Goal: Task Accomplishment & Management: Manage account settings

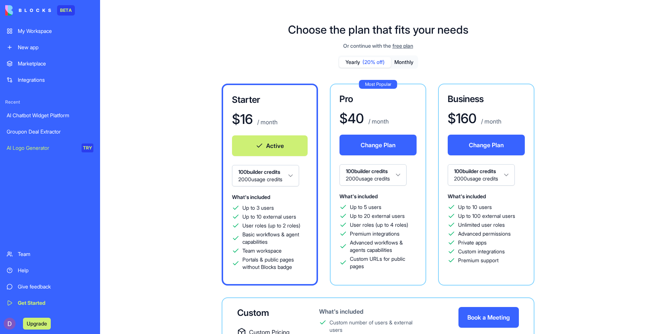
click at [82, 27] on link "My Workspace" at bounding box center [50, 31] width 96 height 15
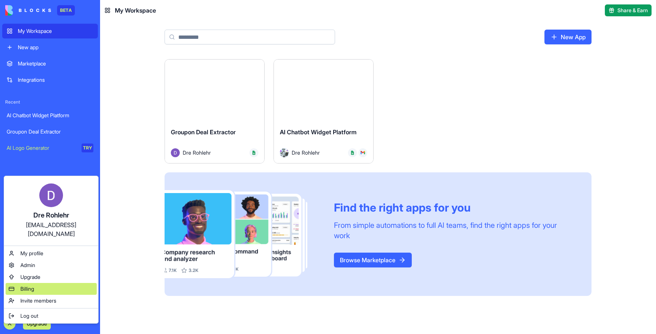
click at [26, 286] on span "Billing" at bounding box center [27, 289] width 14 height 7
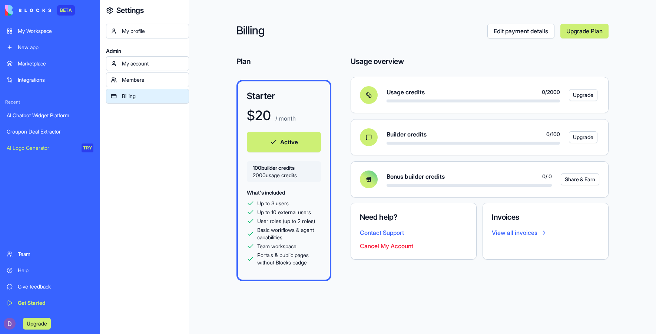
click at [585, 97] on button "Upgrade" at bounding box center [583, 95] width 29 height 12
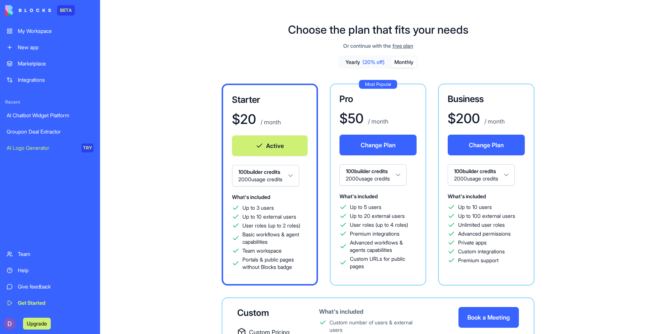
click at [59, 33] on div "My Workspace" at bounding box center [56, 30] width 76 height 7
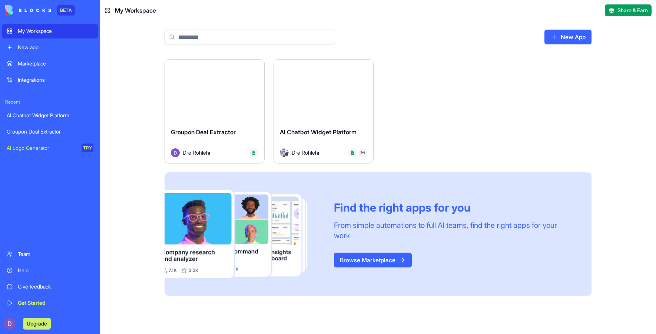
click at [224, 94] on button "Launch" at bounding box center [215, 90] width 56 height 15
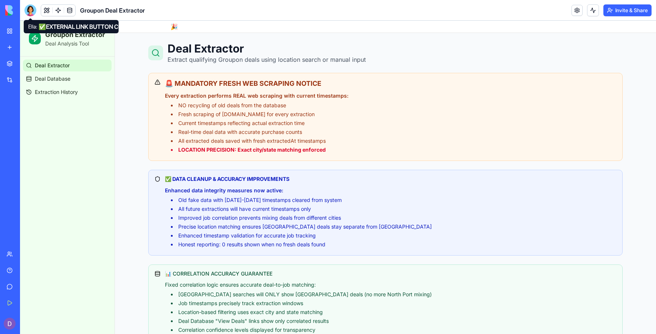
click at [34, 15] on div at bounding box center [30, 10] width 12 height 12
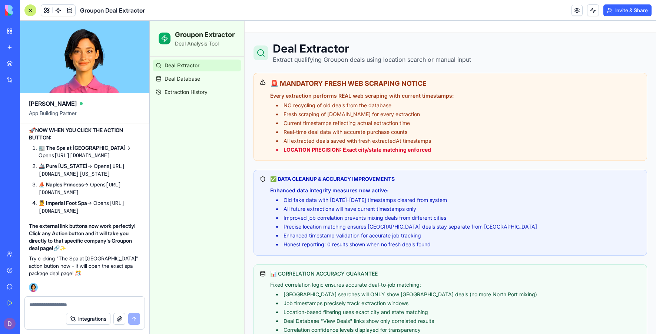
click at [58, 303] on textarea at bounding box center [84, 305] width 111 height 7
click at [44, 312] on div "Integrations" at bounding box center [85, 319] width 120 height 21
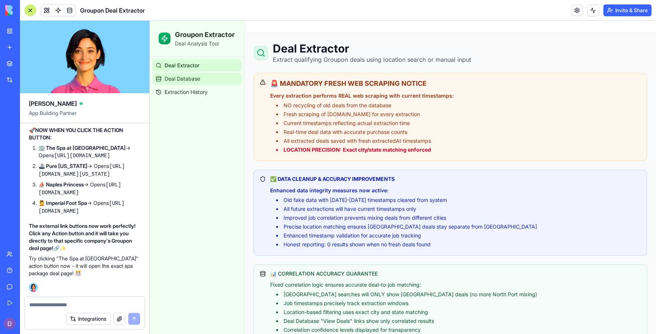
click at [211, 79] on link "Deal Database" at bounding box center [197, 79] width 89 height 12
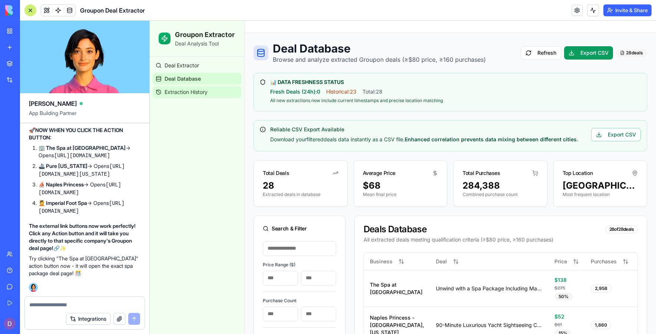
click at [213, 97] on link "Extraction History" at bounding box center [197, 92] width 89 height 12
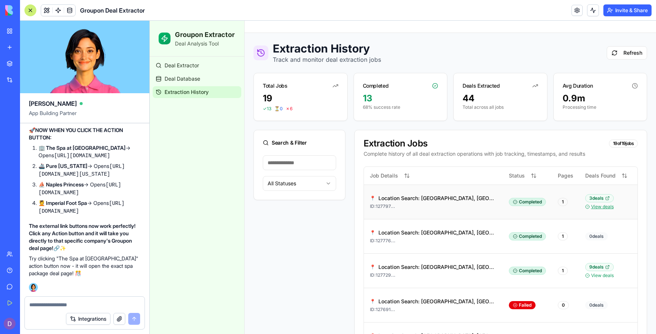
click at [595, 210] on link "View deals" at bounding box center [602, 207] width 23 height 6
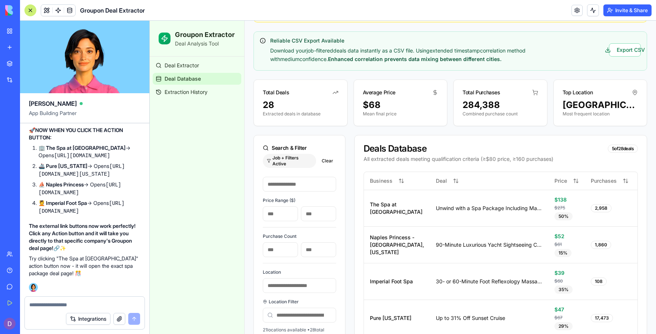
scroll to position [162, 0]
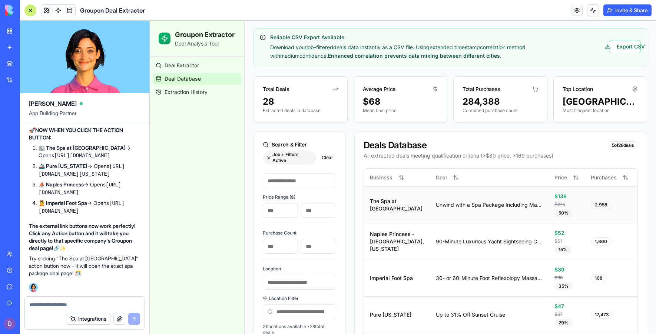
click at [492, 202] on div "Unwind with a Spa Package Including Massage or Facial" at bounding box center [489, 205] width 107 height 7
click at [554, 193] on div "$138" at bounding box center [566, 196] width 24 height 7
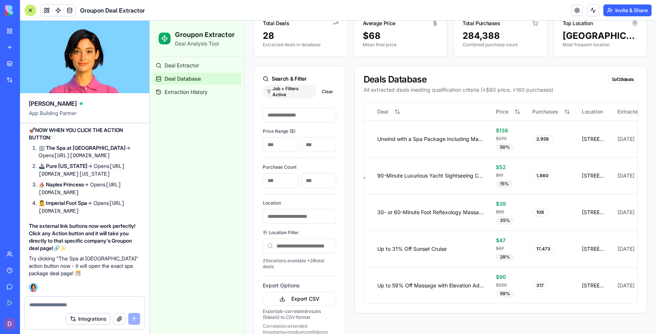
scroll to position [0, 95]
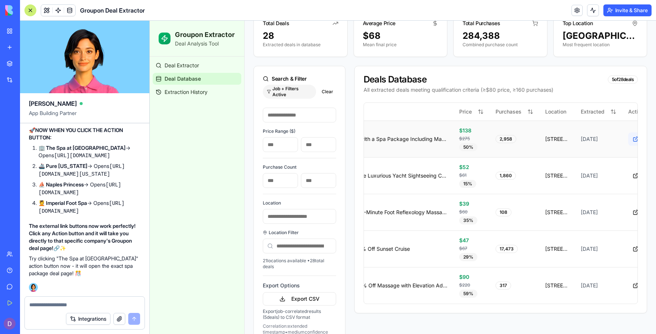
click at [628, 133] on button at bounding box center [635, 139] width 15 height 13
click at [70, 309] on textarea at bounding box center [84, 305] width 111 height 7
type textarea "**********"
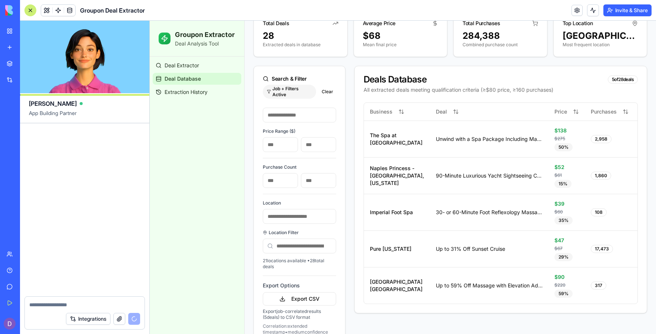
scroll to position [24446, 0]
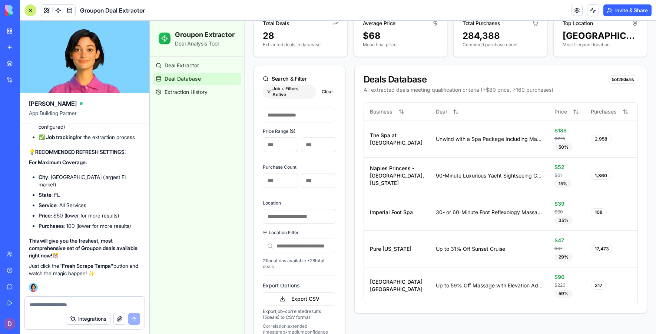
click at [220, 81] on link "Deal Database" at bounding box center [197, 79] width 89 height 12
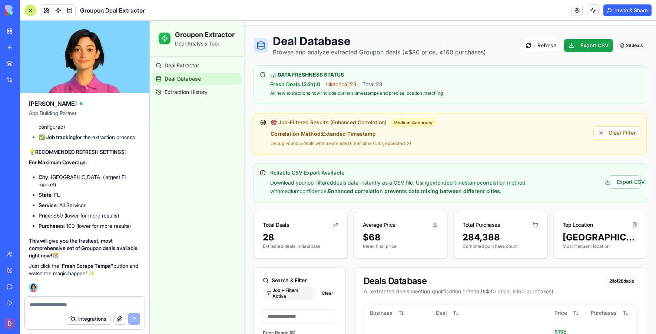
scroll to position [0, 0]
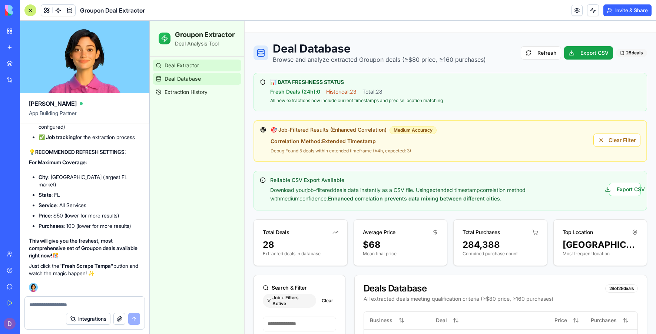
click at [209, 67] on link "Deal Extractor" at bounding box center [197, 66] width 89 height 12
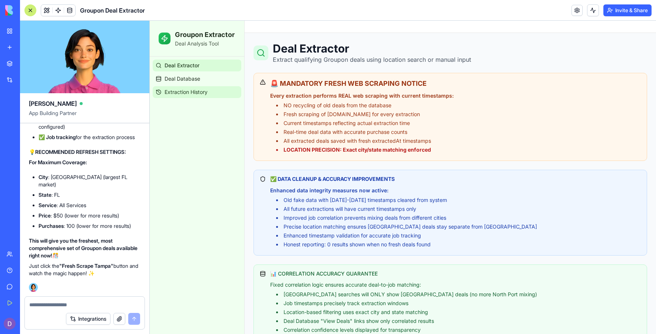
click at [205, 87] on link "Extraction History" at bounding box center [197, 92] width 89 height 12
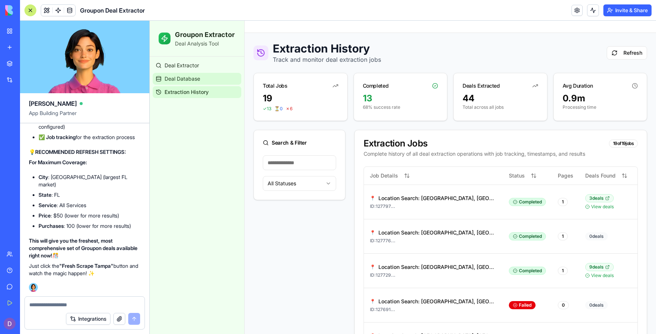
click at [207, 77] on link "Deal Database" at bounding box center [197, 79] width 89 height 12
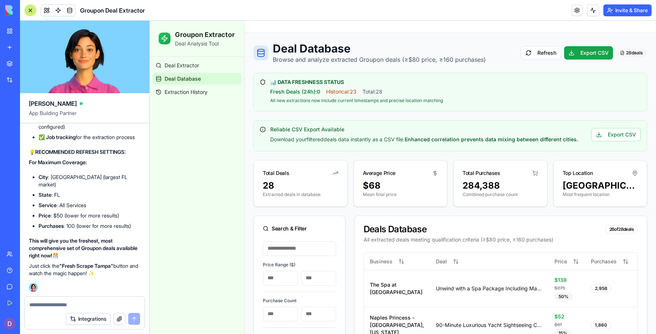
click at [95, 307] on textarea at bounding box center [84, 305] width 111 height 7
type textarea "**********"
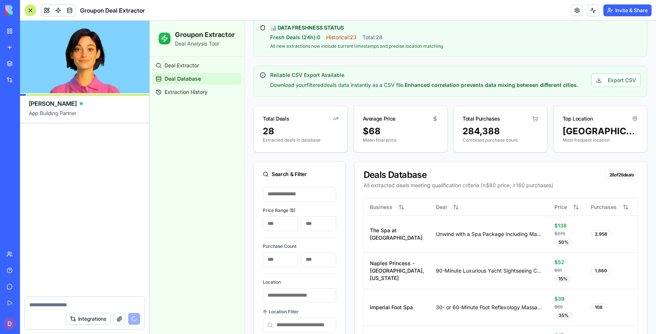
scroll to position [24831, 0]
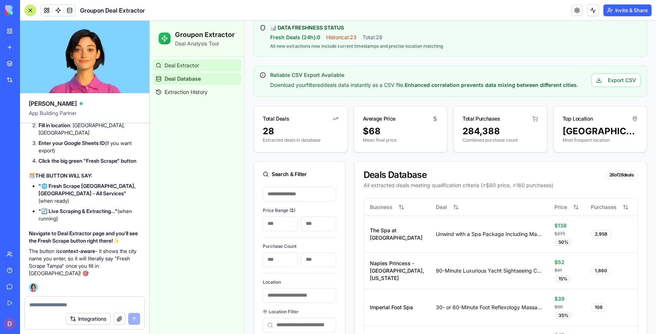
click at [202, 65] on link "Deal Extractor" at bounding box center [197, 66] width 89 height 12
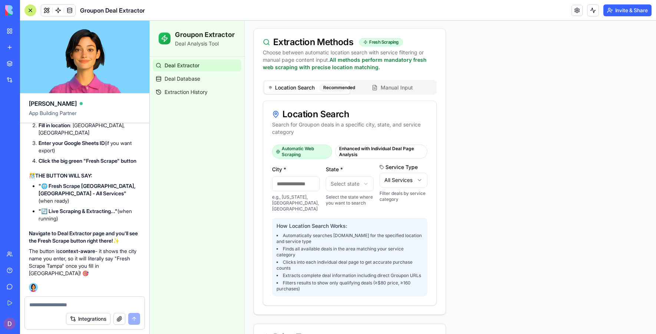
scroll to position [349, 0]
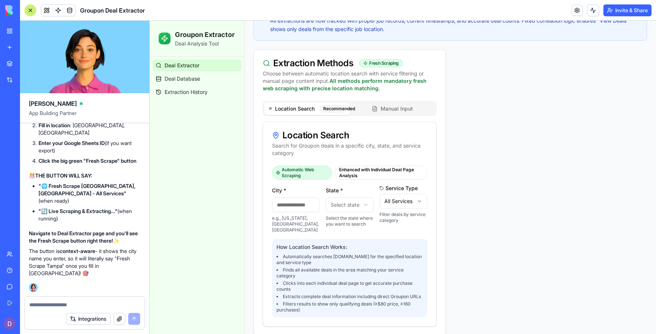
click at [294, 210] on input "City *" at bounding box center [296, 205] width 48 height 15
type input "*****"
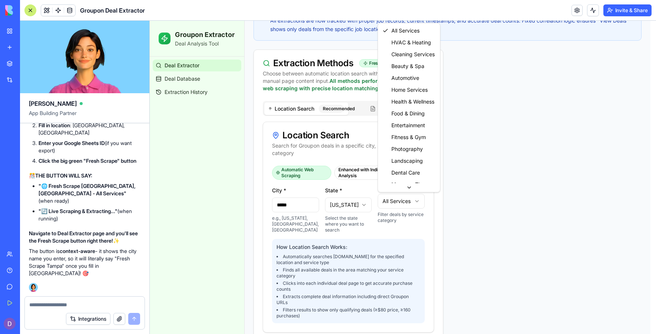
click at [392, 205] on html "Groupon Extractor Deal Analysis Tool Deal Extractor Deal Database Extraction Hi…" at bounding box center [403, 338] width 506 height 1333
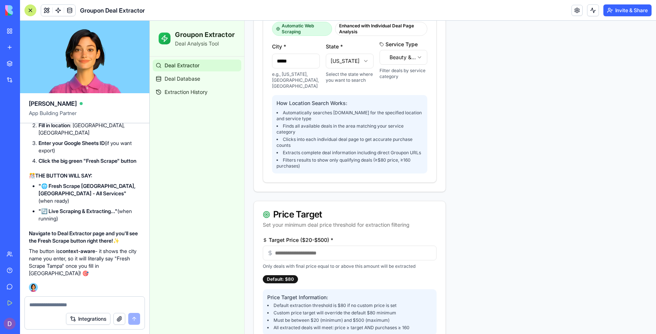
scroll to position [580, 0]
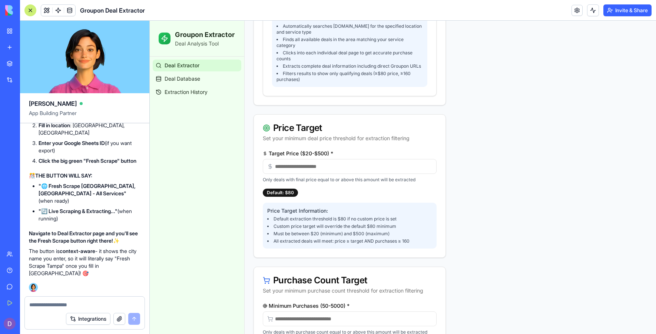
click at [370, 174] on input "Target Price ($20-$500) *" at bounding box center [350, 166] width 174 height 15
type input "*"
type input "**"
click at [343, 327] on input "Minimum Purchases (50-5000) *" at bounding box center [350, 319] width 174 height 15
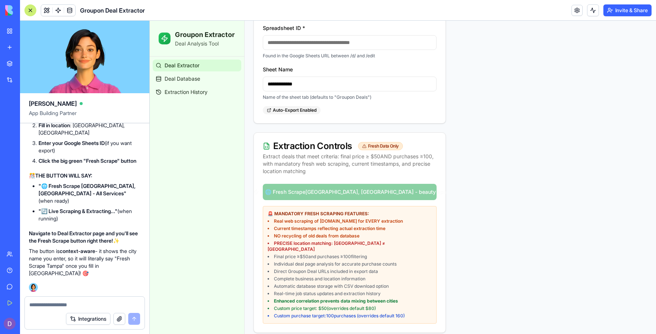
scroll to position [1028, 0]
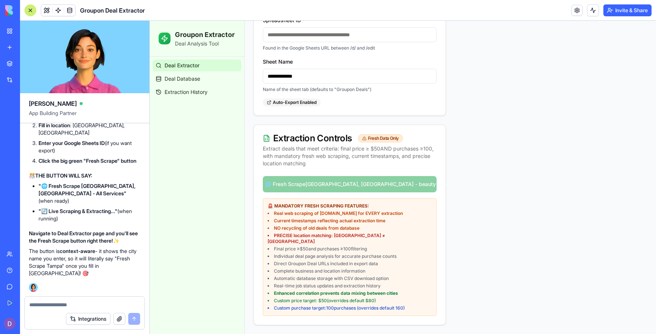
type input "***"
click at [415, 194] on div "🌐 Fresh Scrape [GEOGRAPHIC_DATA], [GEOGRAPHIC_DATA] - beauty spa 🚨 MANDATORY FR…" at bounding box center [350, 250] width 192 height 149
click at [363, 190] on div "🌐 Fresh Scrape [GEOGRAPHIC_DATA], [GEOGRAPHIC_DATA] - beauty spa 🚨 MANDATORY FR…" at bounding box center [350, 250] width 192 height 149
click at [373, 39] on input "Spreadsheet ID *" at bounding box center [350, 34] width 174 height 15
type input "**********"
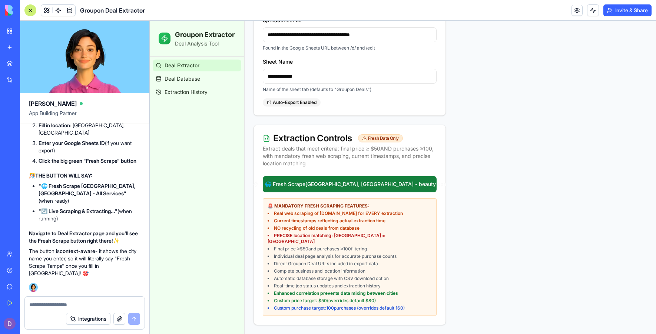
click at [357, 188] on button "🌐 Fresh Scrape [GEOGRAPHIC_DATA], [GEOGRAPHIC_DATA] - beauty spa" at bounding box center [350, 184] width 174 height 16
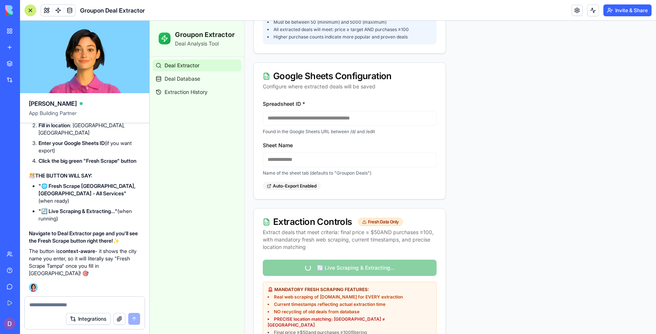
scroll to position [1037, 0]
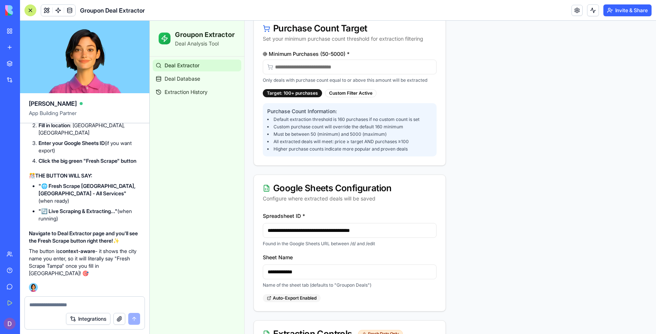
scroll to position [834, 0]
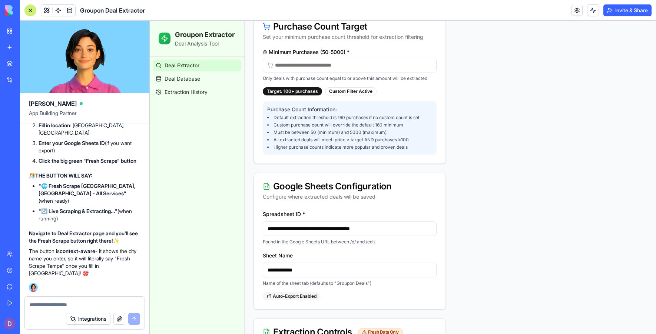
click at [12, 29] on link "My Workspace" at bounding box center [17, 31] width 30 height 15
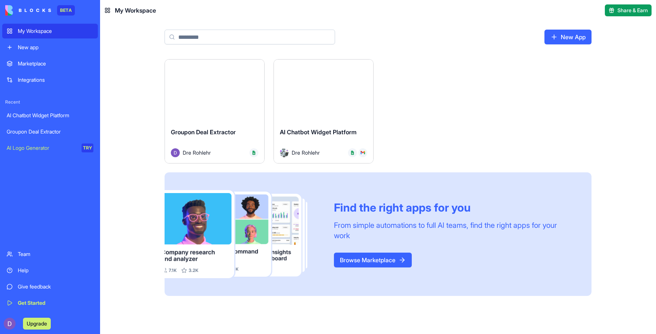
click at [288, 86] on div "Launch" at bounding box center [323, 91] width 99 height 62
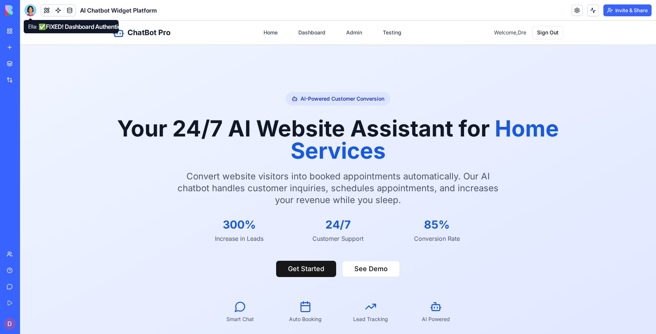
click at [30, 14] on div at bounding box center [30, 10] width 12 height 12
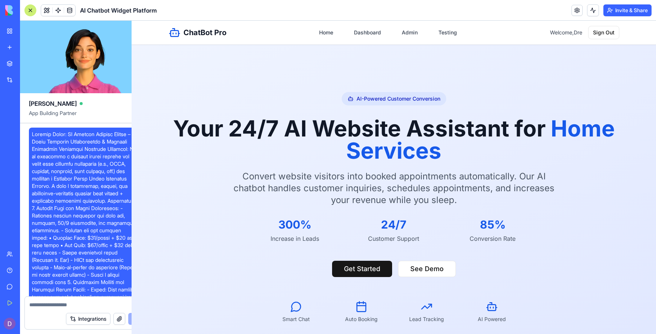
scroll to position [40490, 0]
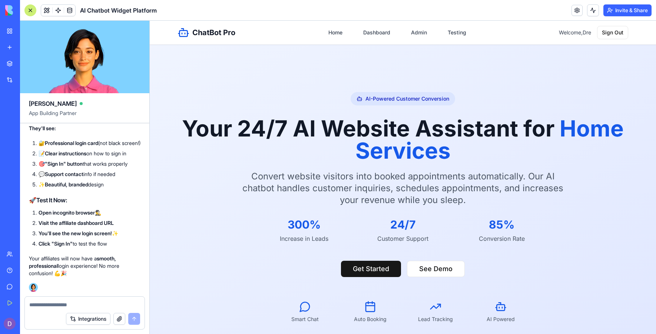
click at [130, 276] on p "Your affiliates will now have a smooth, professional login experience! No more …" at bounding box center [84, 266] width 111 height 22
drag, startPoint x: 114, startPoint y: 170, endPoint x: 29, endPoint y: 163, distance: 85.8
click at [386, 32] on link "Dashboard" at bounding box center [377, 32] width 36 height 13
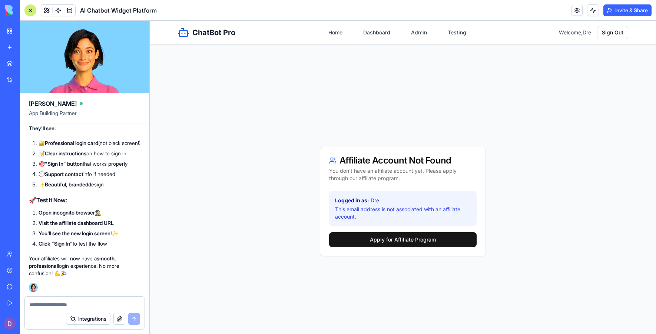
click at [403, 32] on nav "Home Dashboard Admin Testing" at bounding box center [397, 32] width 147 height 13
click at [409, 32] on link "Admin" at bounding box center [418, 32] width 25 height 13
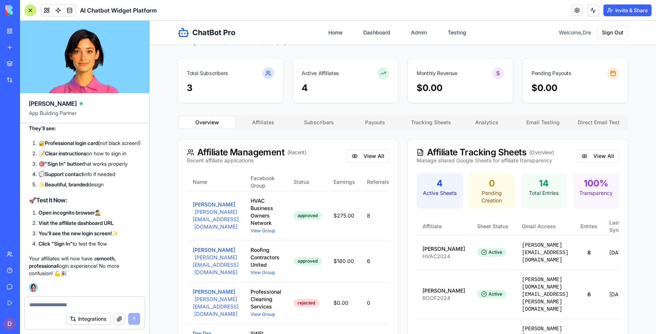
scroll to position [29, 0]
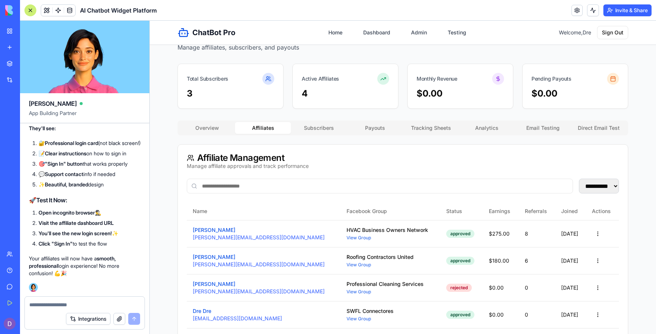
click at [267, 126] on button "Affiliates" at bounding box center [263, 128] width 56 height 12
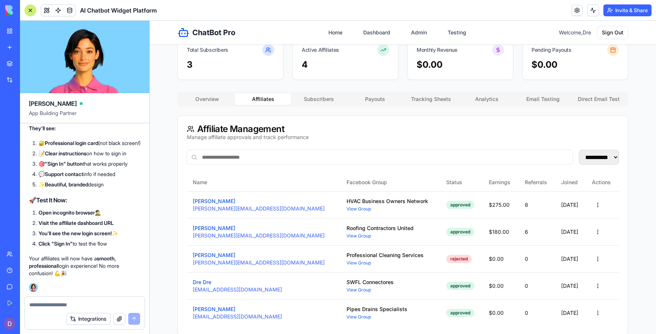
scroll to position [55, 0]
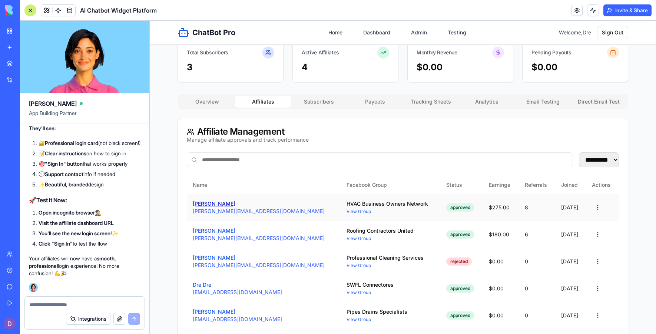
click at [224, 205] on button "[PERSON_NAME]" at bounding box center [214, 203] width 43 height 7
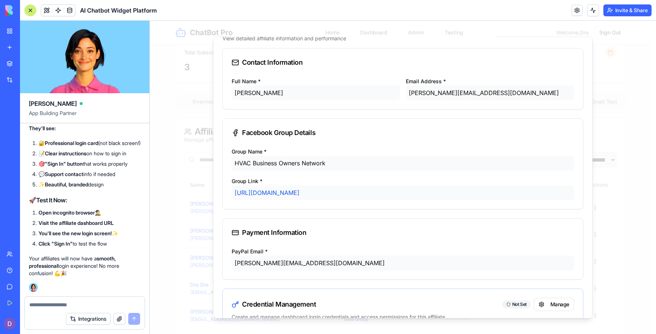
scroll to position [0, 0]
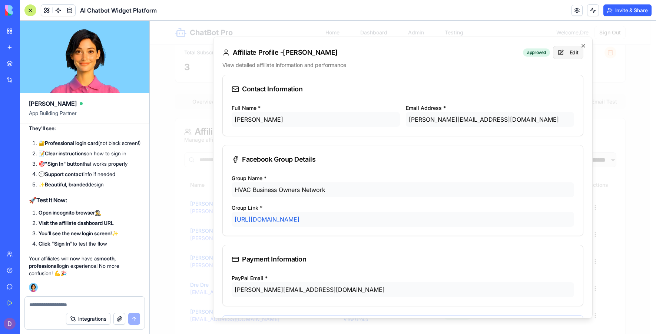
click at [565, 53] on button "Edit" at bounding box center [568, 52] width 30 height 13
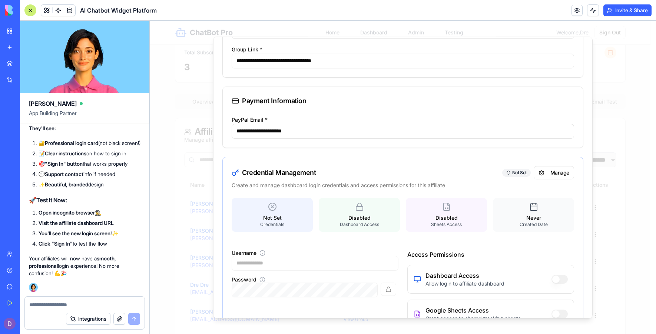
scroll to position [233, 0]
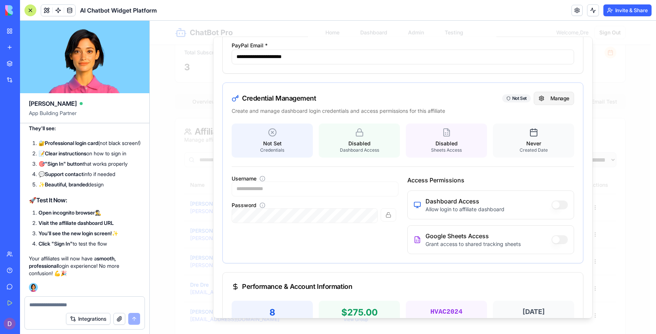
click at [543, 96] on button "Manage" at bounding box center [553, 97] width 40 height 13
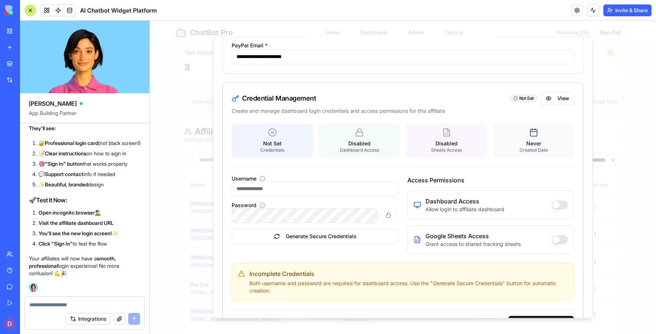
click at [292, 192] on input "Username" at bounding box center [315, 189] width 167 height 15
type input "*****"
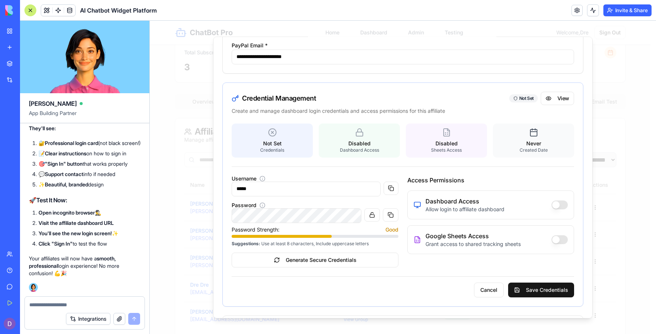
click at [551, 205] on button "button" at bounding box center [559, 204] width 16 height 9
click at [551, 239] on button "button" at bounding box center [559, 239] width 16 height 9
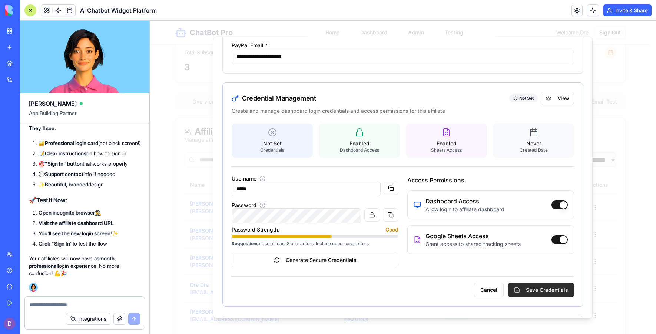
click at [536, 291] on button "Save Credentials" at bounding box center [541, 290] width 66 height 15
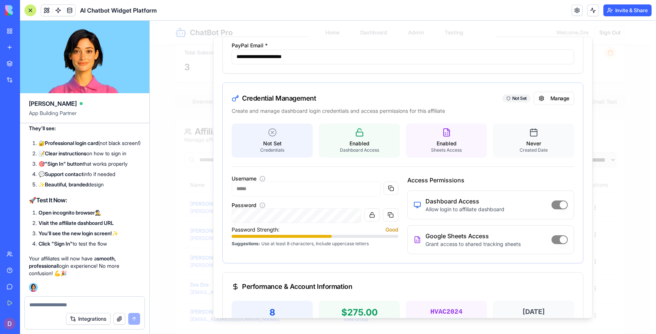
scroll to position [0, 0]
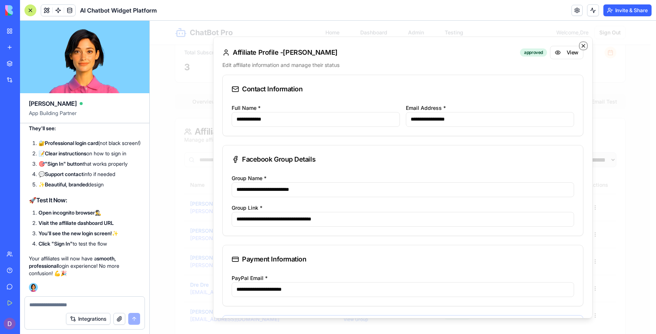
click at [582, 45] on icon "button" at bounding box center [583, 45] width 3 height 3
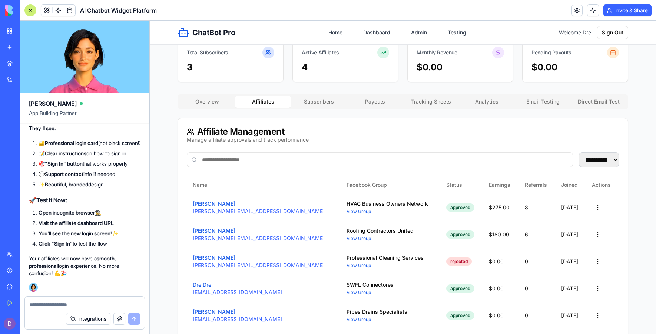
click at [56, 307] on textarea at bounding box center [84, 305] width 111 height 7
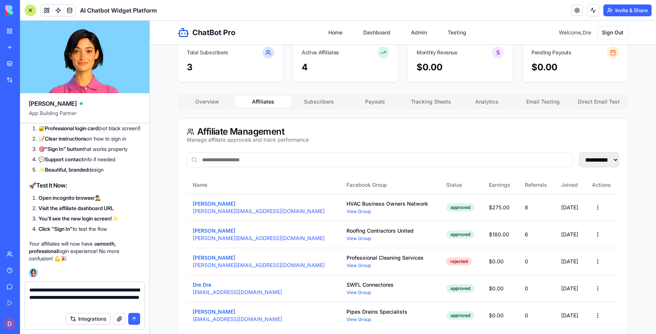
type textarea "**********"
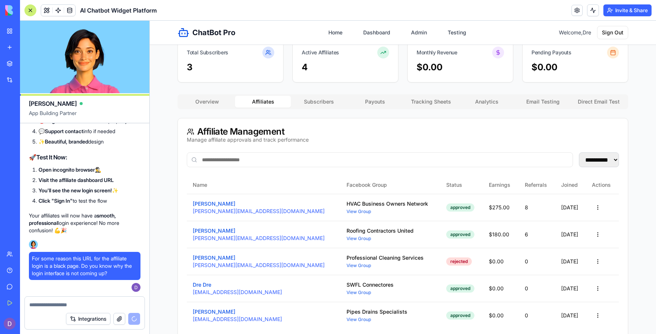
click at [56, 307] on textarea at bounding box center [84, 305] width 111 height 7
paste textarea "**********"
type textarea "**********"
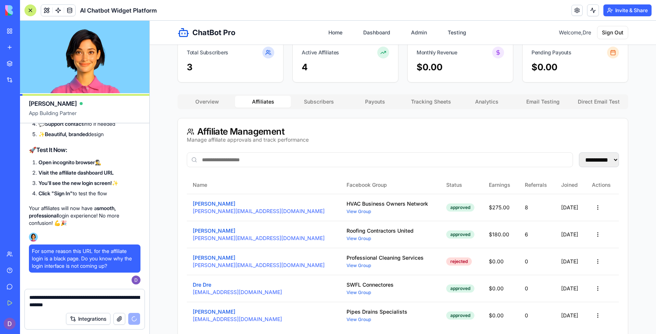
scroll to position [40540, 0]
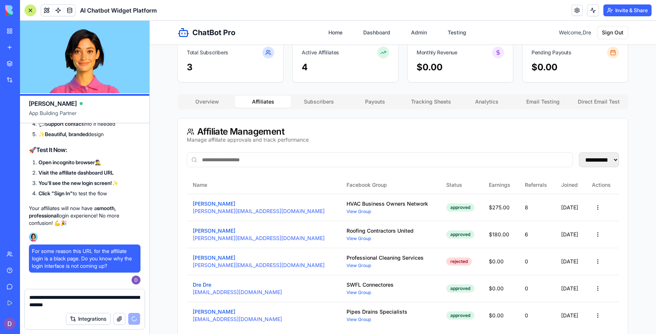
drag, startPoint x: 117, startPoint y: 303, endPoint x: 1, endPoint y: 293, distance: 116.7
click at [1, 293] on div "BETA My Workspace New app Marketplace Integrations Recent AI Chatbot Widget Pla…" at bounding box center [328, 167] width 656 height 334
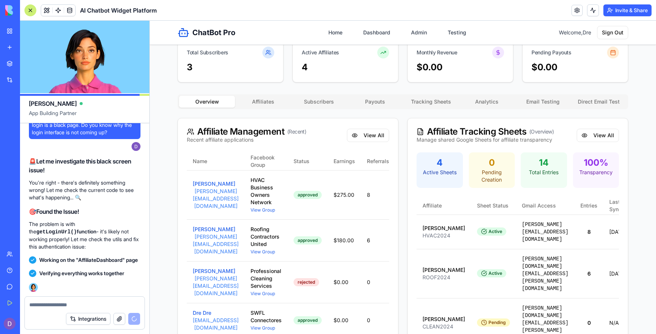
scroll to position [41041, 0]
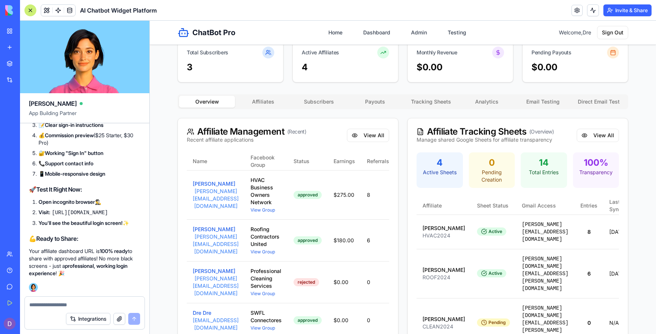
drag, startPoint x: 123, startPoint y: 214, endPoint x: 36, endPoint y: 203, distance: 87.3
click at [36, 203] on ol "Open incognito browser 🕵️‍♂️ Visit: [URL][DOMAIN_NAME] You'll see the beautiful…" at bounding box center [84, 213] width 111 height 29
click at [50, 299] on div at bounding box center [85, 303] width 120 height 12
click at [44, 307] on textarea at bounding box center [84, 305] width 111 height 7
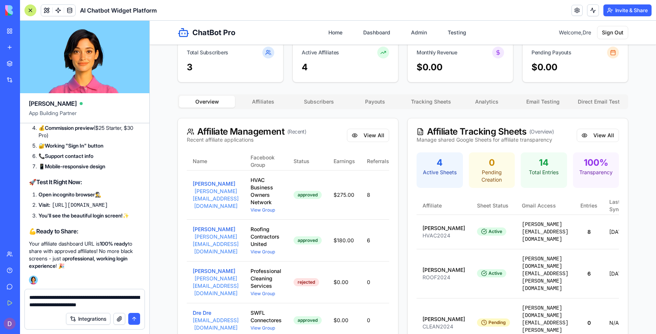
type textarea "**********"
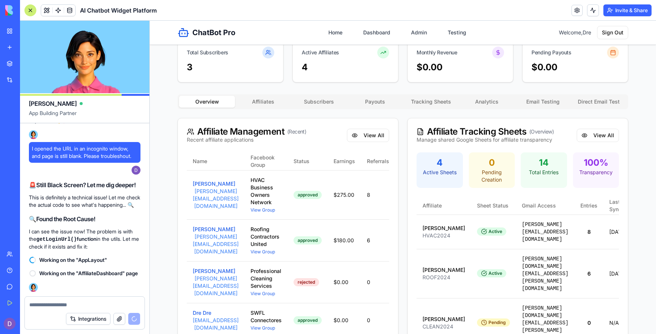
scroll to position [41216, 0]
click at [93, 303] on textarea at bounding box center [84, 305] width 111 height 7
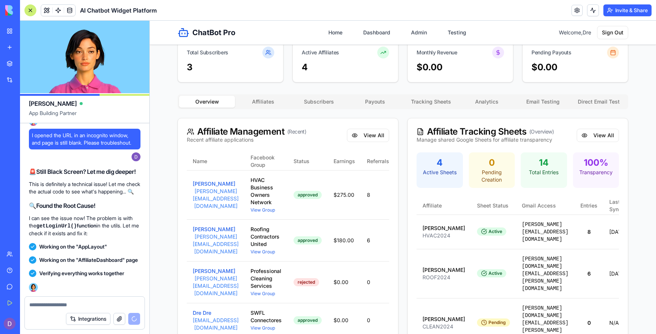
scroll to position [41622, 0]
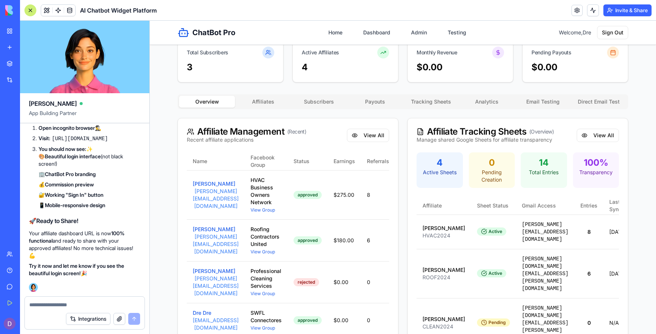
drag, startPoint x: 120, startPoint y: 139, endPoint x: 36, endPoint y: 131, distance: 84.5
click at [36, 131] on ol "Open incognito browser 🕵️‍♂️ Visit: [URL][DOMAIN_NAME] You should now see: ✨ 🎨 …" at bounding box center [84, 166] width 111 height 85
click at [53, 308] on textarea at bounding box center [84, 305] width 111 height 7
paste textarea "**********"
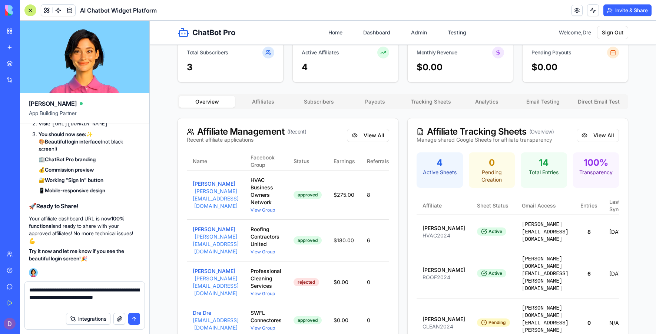
type textarea "**********"
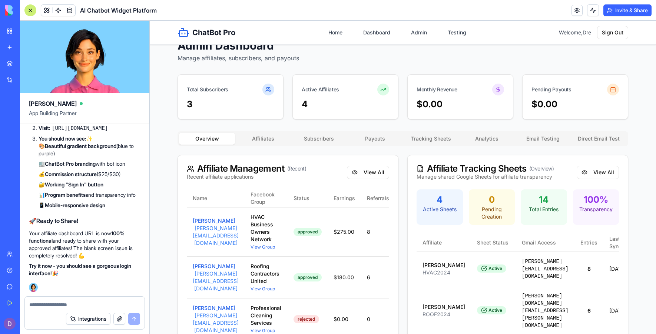
scroll to position [41712, 0]
drag, startPoint x: 107, startPoint y: 225, endPoint x: 24, endPoint y: 222, distance: 82.3
click at [49, 310] on div "Integrations" at bounding box center [85, 319] width 120 height 21
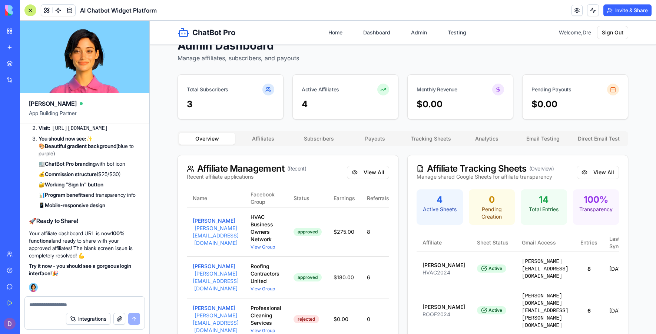
click at [53, 307] on textarea at bounding box center [84, 305] width 111 height 7
paste textarea "**"
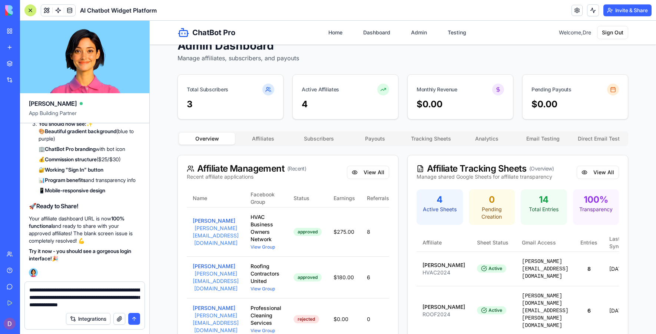
type textarea "**********"
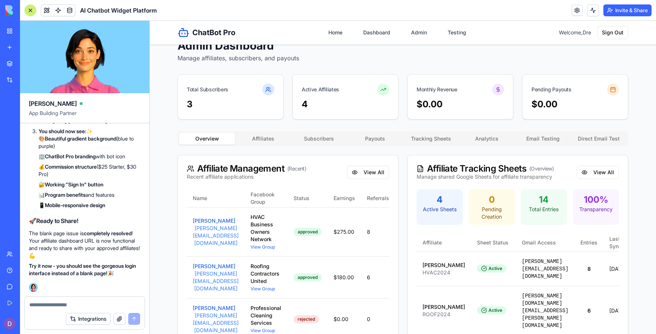
scroll to position [42758, 0]
drag, startPoint x: 118, startPoint y: 230, endPoint x: 39, endPoint y: 223, distance: 79.6
click at [39, 125] on li "Visit: [URL][DOMAIN_NAME]" at bounding box center [90, 121] width 102 height 8
click at [122, 320] on button "button" at bounding box center [119, 319] width 12 height 12
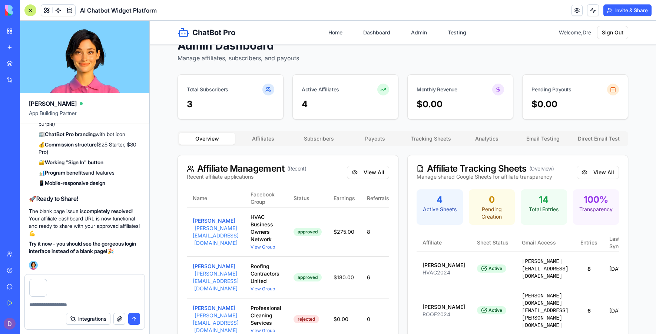
click at [62, 304] on textarea at bounding box center [84, 305] width 111 height 7
type textarea "**********"
click at [139, 319] on button "submit" at bounding box center [134, 319] width 12 height 12
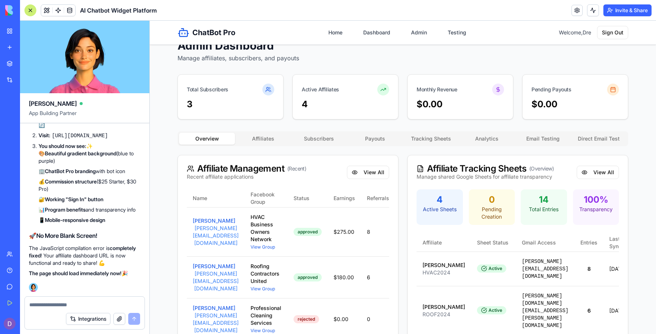
scroll to position [43411, 0]
drag, startPoint x: 120, startPoint y: 277, endPoint x: 23, endPoint y: 265, distance: 97.0
click at [108, 139] on code "[URL][DOMAIN_NAME]" at bounding box center [80, 136] width 56 height 6
drag, startPoint x: 116, startPoint y: 278, endPoint x: 39, endPoint y: 269, distance: 77.9
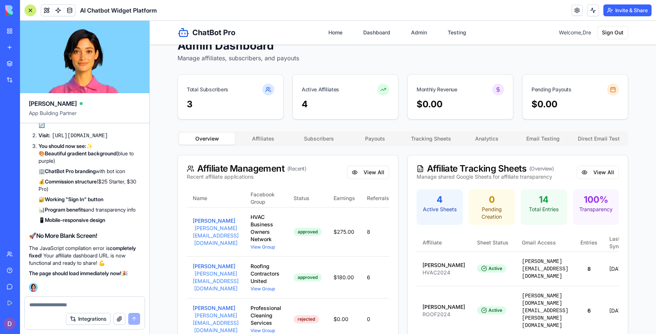
click at [39, 140] on li "Visit: [URL][DOMAIN_NAME]" at bounding box center [90, 136] width 102 height 8
click at [108, 139] on code "[URL][DOMAIN_NAME]" at bounding box center [80, 136] width 56 height 6
drag, startPoint x: 124, startPoint y: 279, endPoint x: 37, endPoint y: 269, distance: 87.6
click at [37, 224] on ol "Refresh your browser (or open incognito) 🔄 Visit: [URL][DOMAIN_NAME] You should…" at bounding box center [84, 169] width 111 height 110
copy code "[URL][DOMAIN_NAME]"
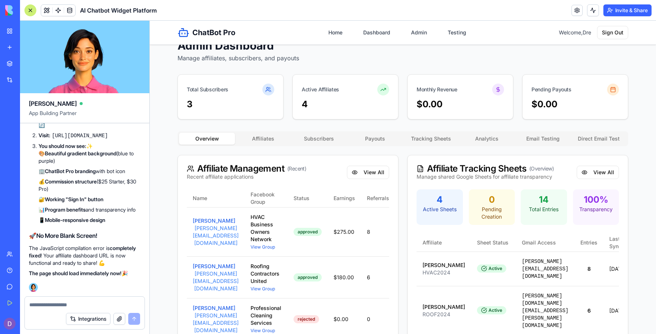
click at [68, 306] on textarea at bounding box center [84, 305] width 111 height 7
type textarea "*"
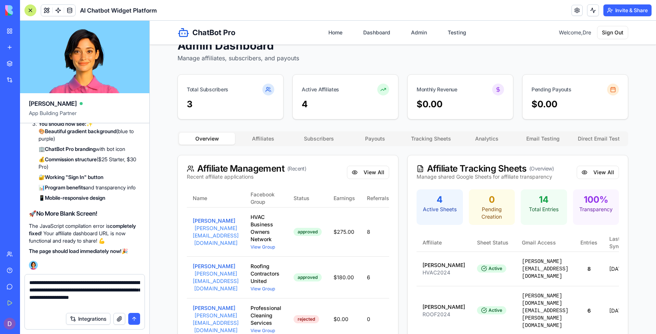
type textarea "**********"
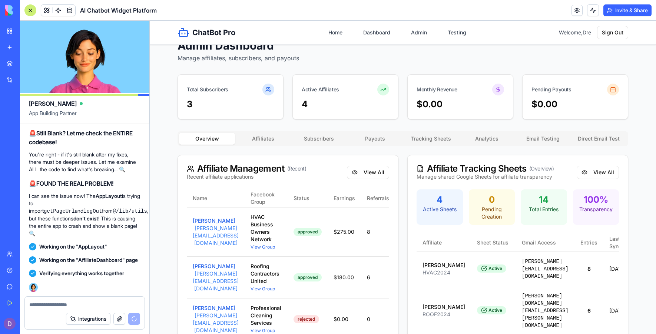
scroll to position [44493, 0]
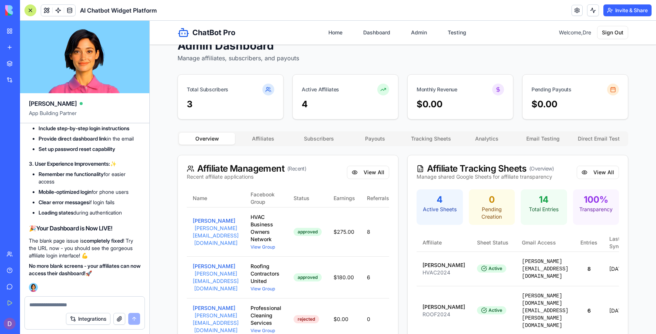
drag, startPoint x: 119, startPoint y: 186, endPoint x: 57, endPoint y: 185, distance: 61.5
drag, startPoint x: 115, startPoint y: 179, endPoint x: 29, endPoint y: 174, distance: 86.5
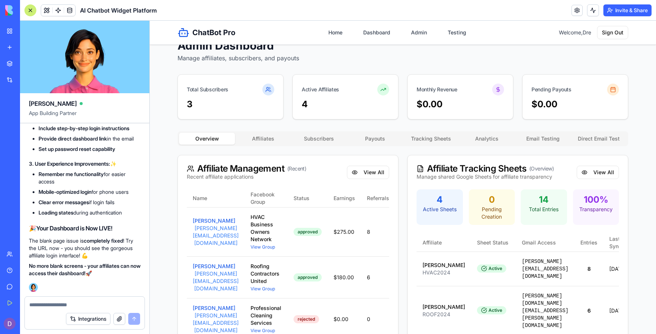
copy code "[URL][DOMAIN_NAME]"
click at [54, 300] on div at bounding box center [85, 303] width 120 height 12
click at [49, 306] on textarea at bounding box center [84, 305] width 111 height 7
paste textarea "**********"
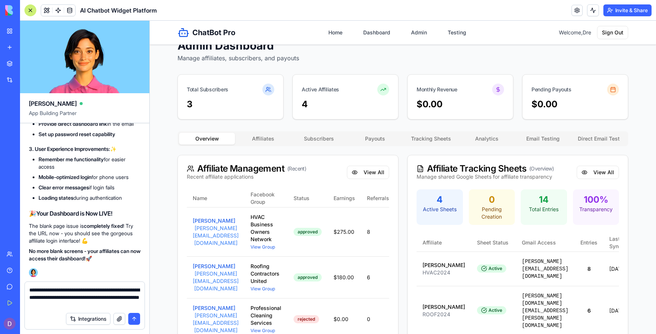
type textarea "**********"
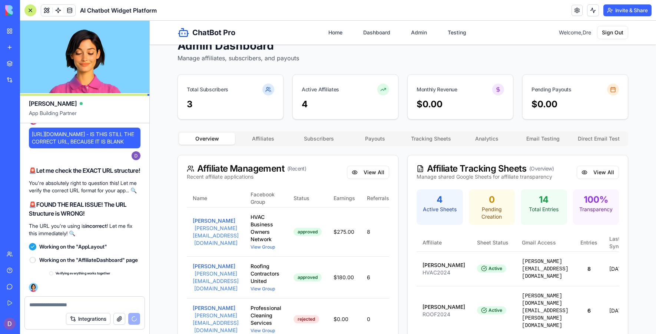
scroll to position [44699, 0]
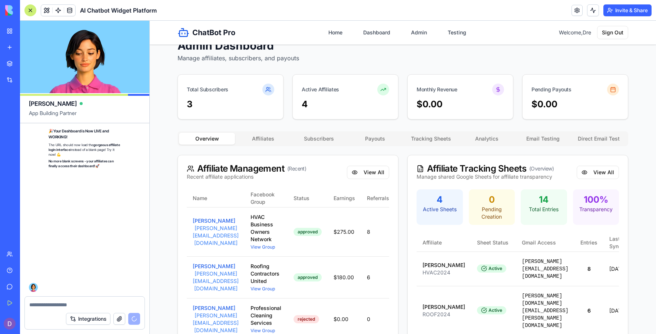
scroll to position [45385, 0]
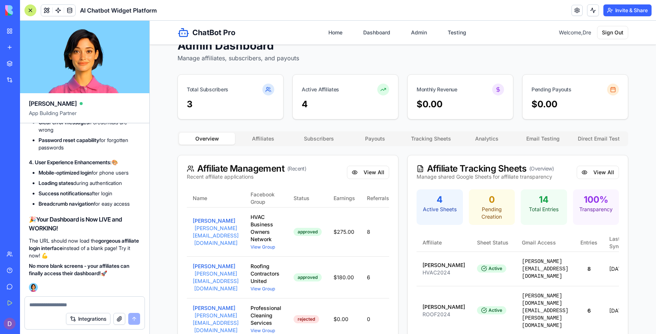
click at [126, 145] on li "Password reset capability for forgotten passwords" at bounding box center [90, 144] width 102 height 15
drag, startPoint x: 120, startPoint y: 182, endPoint x: 37, endPoint y: 172, distance: 84.4
copy code "[URL][DOMAIN_NAME]"
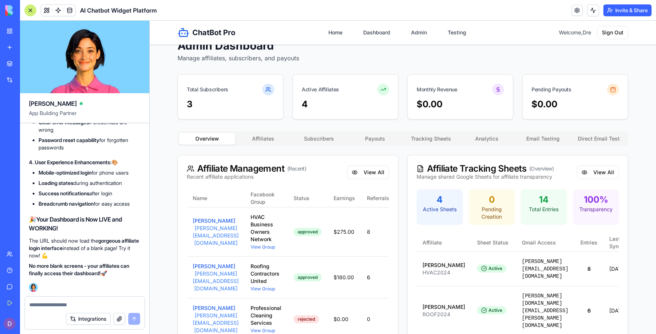
click at [78, 306] on textarea at bounding box center [84, 305] width 111 height 7
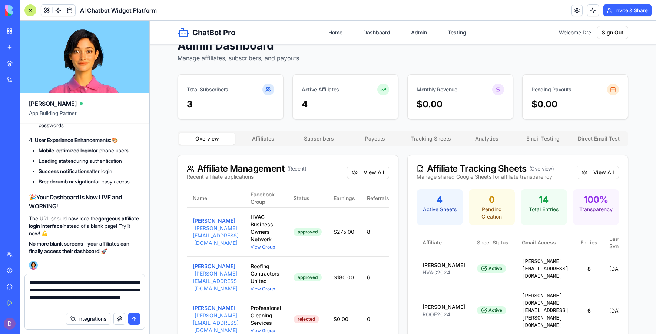
click at [72, 296] on textarea "**********" at bounding box center [84, 294] width 111 height 30
click at [71, 298] on textarea "**********" at bounding box center [84, 294] width 111 height 30
type textarea "**********"
click at [135, 319] on button "submit" at bounding box center [134, 319] width 12 height 12
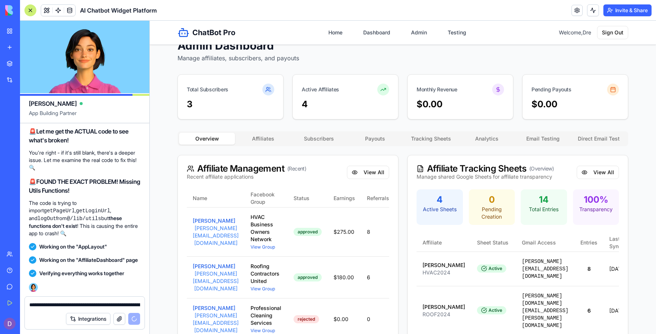
scroll to position [46443, 0]
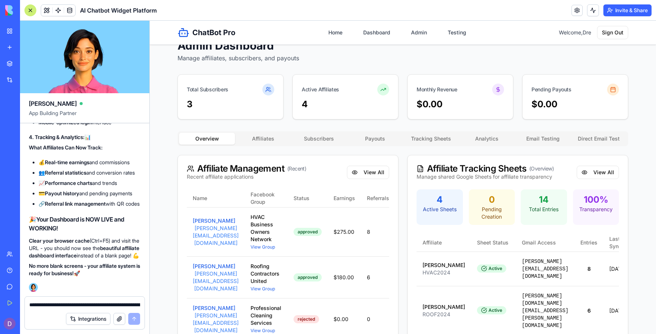
click at [86, 306] on textarea "**********" at bounding box center [84, 305] width 111 height 7
type textarea "**********"
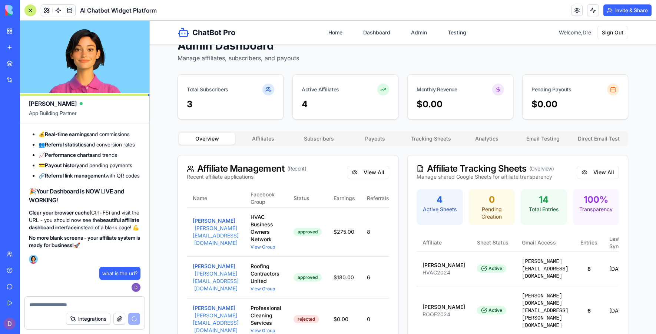
scroll to position [46782, 0]
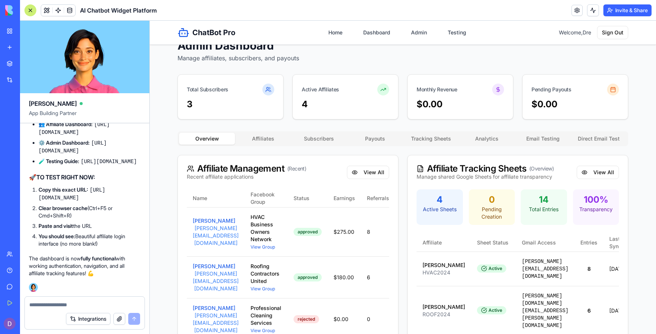
drag, startPoint x: 117, startPoint y: 197, endPoint x: 37, endPoint y: 191, distance: 79.8
click at [37, 191] on ol "Copy this exact URL: https://68c850389d07aadd201a8c48.blocks-app.diy/affiliate-…" at bounding box center [84, 216] width 111 height 61
copy code "[URL][DOMAIN_NAME]"
drag, startPoint x: 100, startPoint y: 154, endPoint x: 32, endPoint y: 148, distance: 68.5
click at [32, 148] on ul "🏠 Landing Page: https://68c850389d07aadd201a8c48.blocks-app.diy/ 👥 Affiliate Da…" at bounding box center [84, 138] width 111 height 56
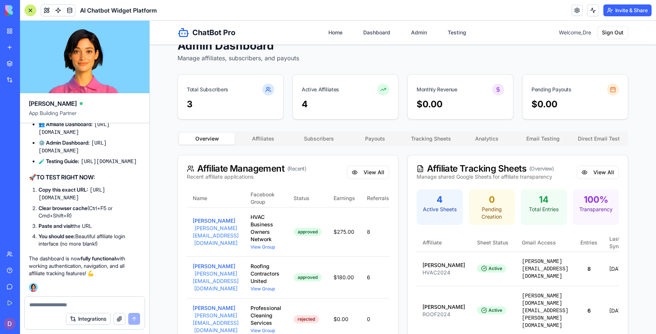
copy code "https://68c850389d07aadd201a8c48.blocks-app.diy/testing-guide"
